Goal: Information Seeking & Learning: Check status

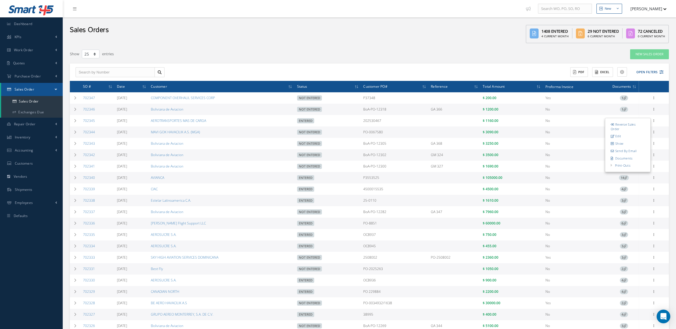
select select "25"
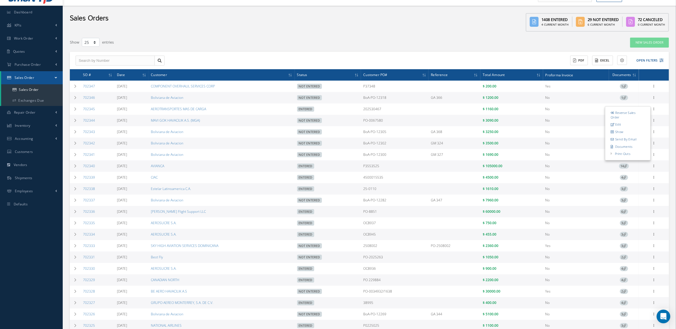
scroll to position [97, 0]
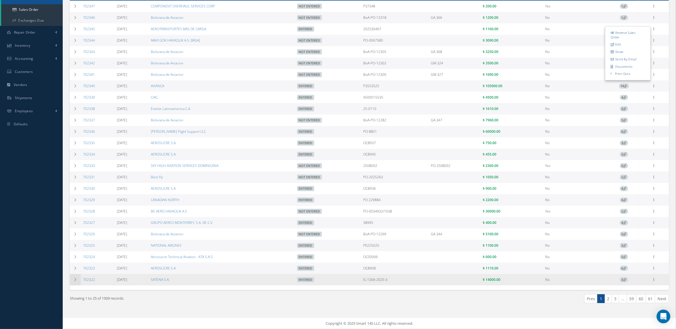
click at [76, 280] on icon at bounding box center [75, 279] width 4 height 3
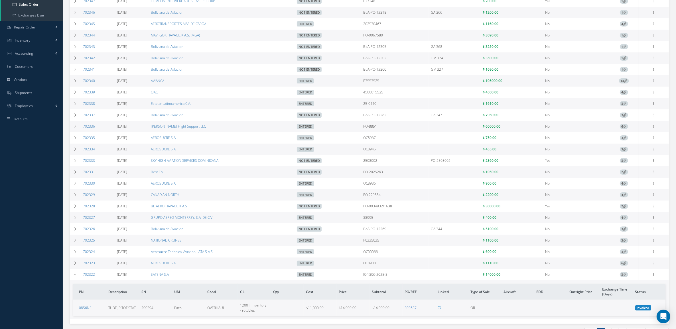
click at [415, 311] on link "503657" at bounding box center [411, 308] width 12 height 5
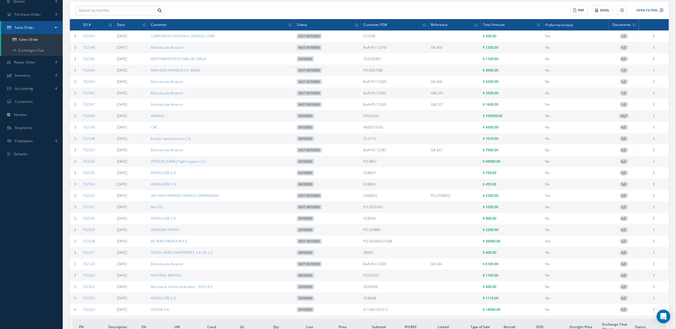
scroll to position [0, 0]
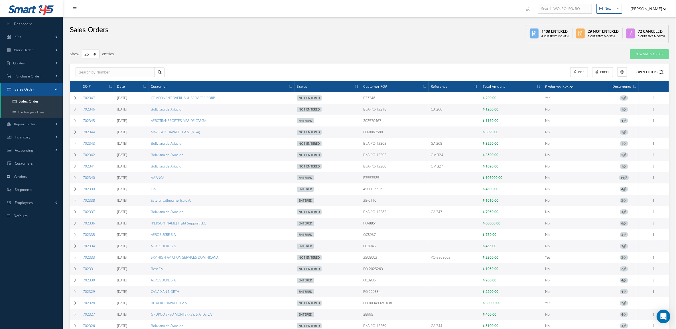
click at [651, 68] on button "Open Filters" at bounding box center [648, 72] width 32 height 9
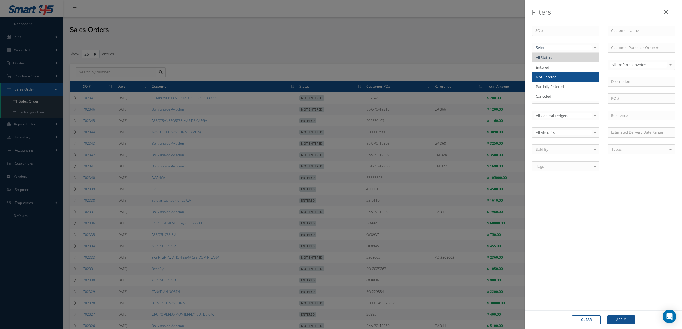
click at [553, 76] on span "Not Entered" at bounding box center [546, 76] width 21 height 5
click at [613, 322] on button "Apply" at bounding box center [621, 320] width 28 height 9
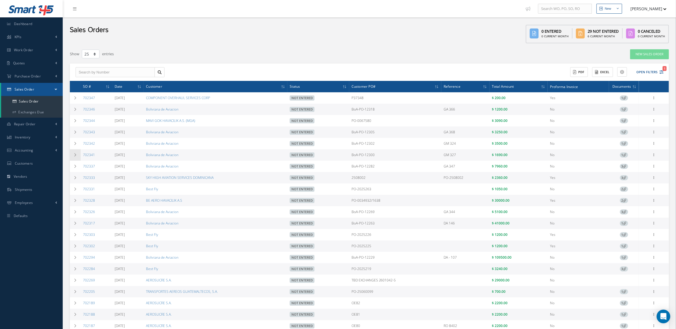
click at [74, 157] on icon at bounding box center [75, 154] width 4 height 3
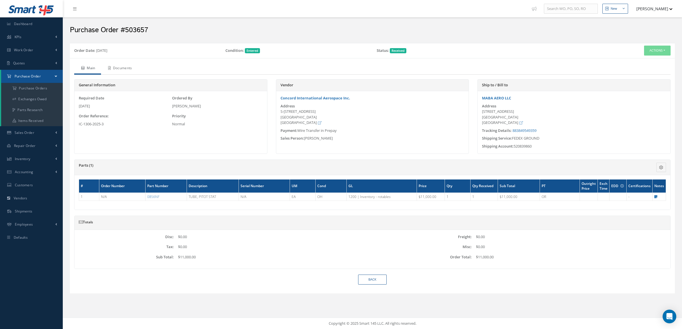
click at [124, 72] on link "Documents" at bounding box center [119, 69] width 37 height 12
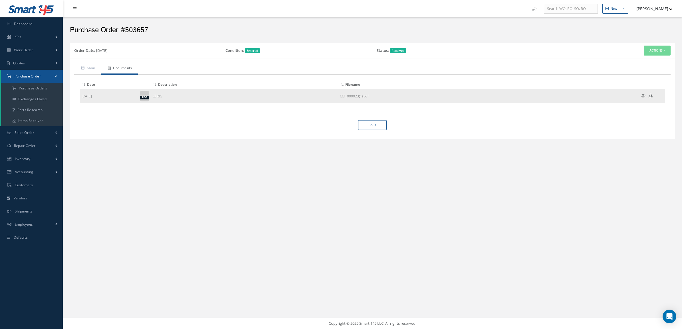
click at [643, 97] on icon at bounding box center [642, 96] width 5 height 4
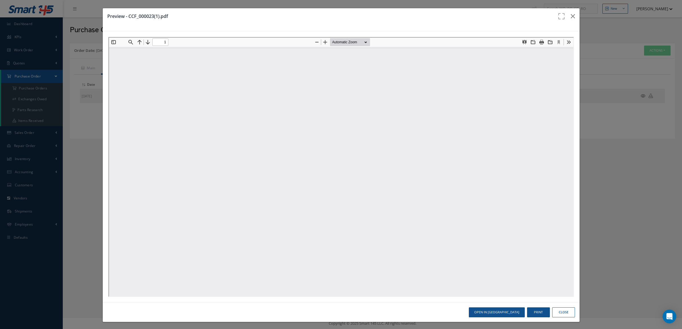
type input "0"
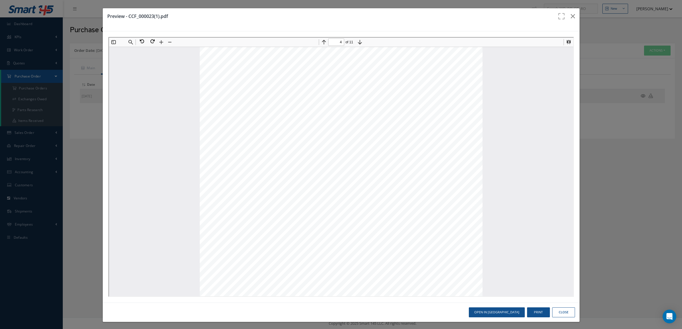
scroll to position [1286, 0]
type input "7"
click at [558, 312] on button "Close" at bounding box center [563, 313] width 23 height 10
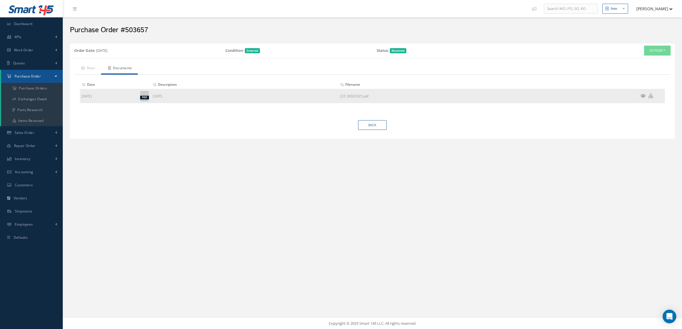
click at [652, 96] on icon at bounding box center [650, 96] width 4 height 4
click at [622, 249] on div "New New Work Order New Purchase Order New Customer Quote New Sales Order New Re…" at bounding box center [372, 164] width 619 height 329
click at [645, 98] on td at bounding box center [647, 96] width 34 height 14
click at [645, 96] on icon at bounding box center [642, 96] width 5 height 4
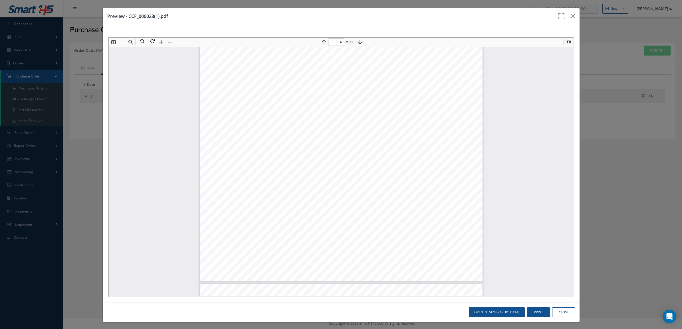
scroll to position [1322, 0]
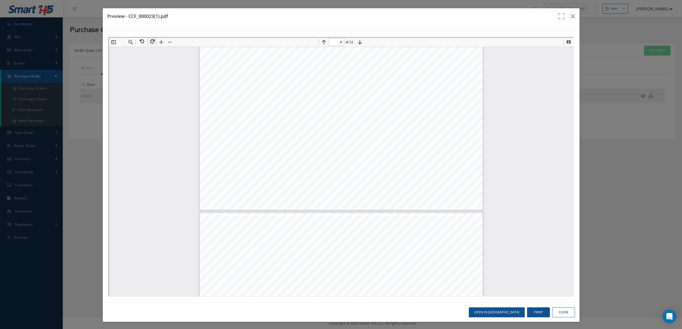
click at [153, 39] on button at bounding box center [151, 40] width 10 height 7
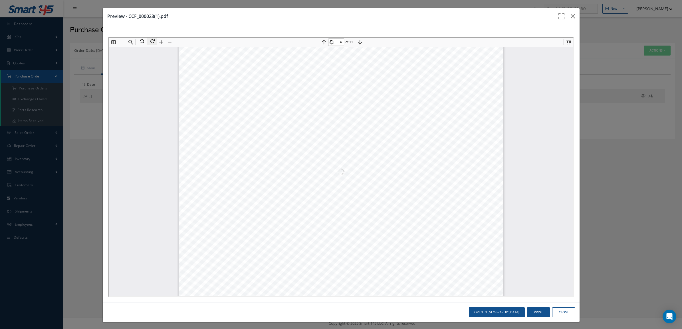
click at [153, 39] on button at bounding box center [151, 40] width 10 height 7
type input "4"
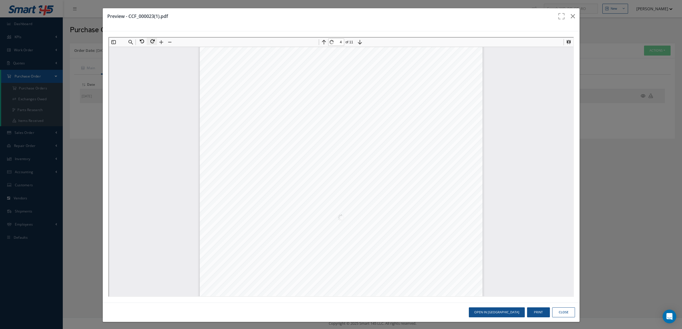
scroll to position [1117, 0]
click at [458, 315] on div "Open in New Tab Print Close" at bounding box center [341, 312] width 477 height 19
click at [149, 41] on button at bounding box center [151, 40] width 10 height 7
type input "3"
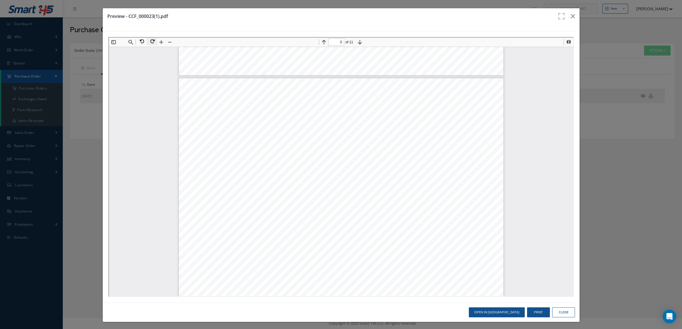
scroll to position [436, 0]
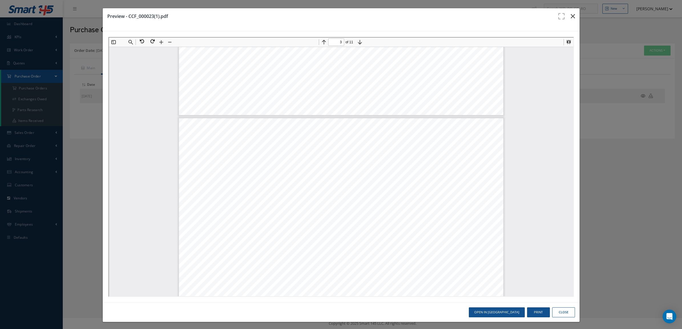
click at [570, 17] on icon "button" at bounding box center [572, 16] width 4 height 7
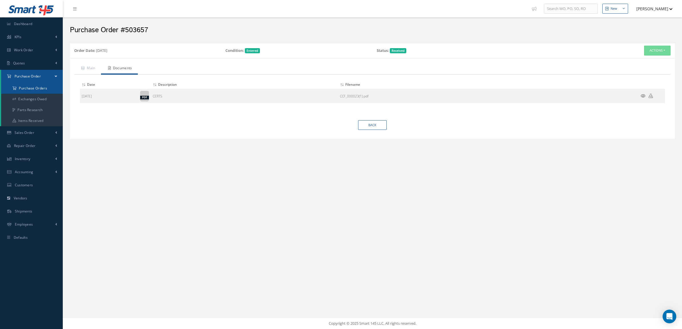
click at [49, 89] on a=1&status_id=2&status_id=3&status_id=5&collapsedFilters"] "Purchase Orders" at bounding box center [32, 88] width 62 height 11
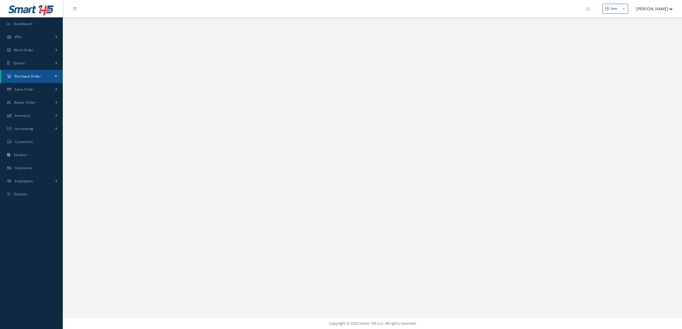
select select "25"
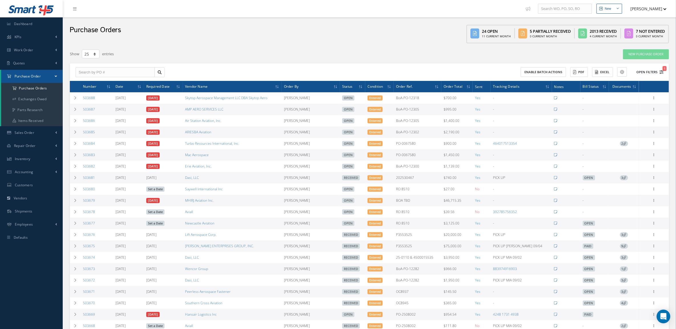
click at [656, 72] on button "Open Filters 1" at bounding box center [648, 72] width 32 height 9
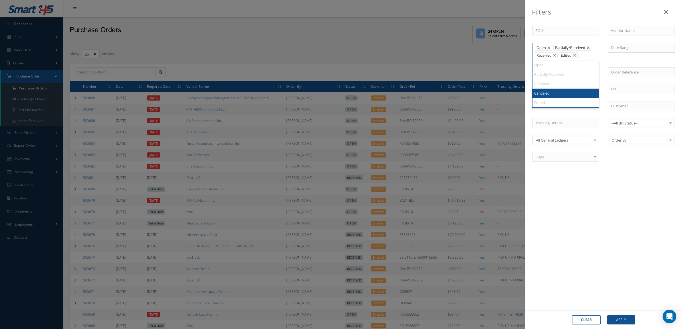
click at [555, 53] on li "Received" at bounding box center [546, 55] width 23 height 6
click at [554, 56] on link at bounding box center [554, 55] width 3 height 3
click at [627, 319] on button "Apply" at bounding box center [621, 320] width 28 height 9
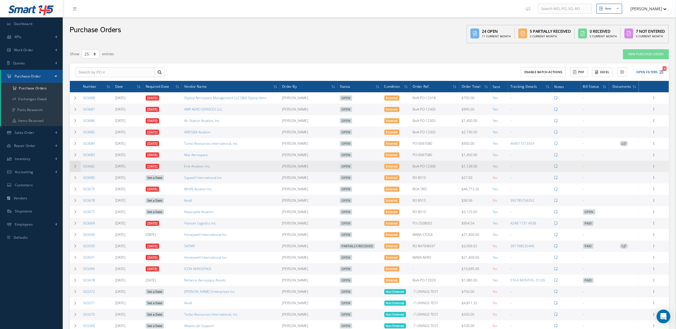
click at [72, 165] on td at bounding box center [75, 166] width 11 height 11
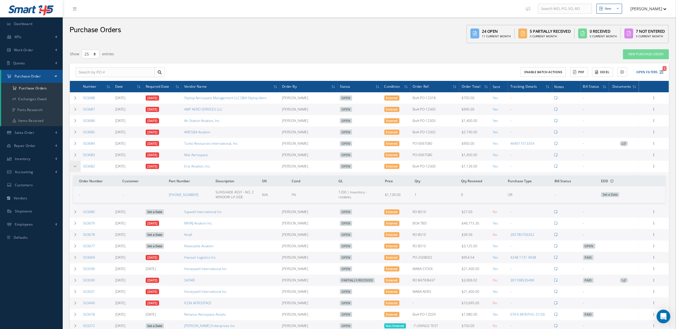
drag, startPoint x: 104, startPoint y: 171, endPoint x: 72, endPoint y: 171, distance: 32.0
click at [0, 0] on tr "503682 09/03/2025 09/03/2025 Erie Aviation, Inc. Candy Augustyniak Open Entered…" at bounding box center [0, 0] width 0 height 0
copy tr "503682"
